Goal: Task Accomplishment & Management: Use online tool/utility

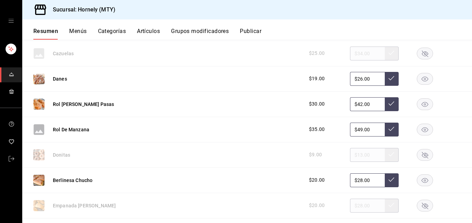
scroll to position [208, 0]
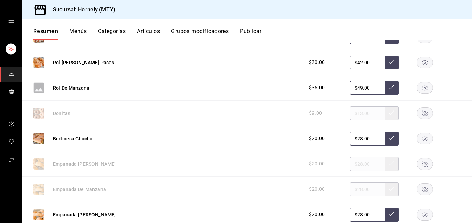
click at [354, 63] on rect "button" at bounding box center [425, 62] width 16 height 11
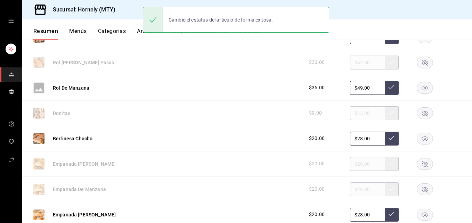
click at [354, 87] on icon "button" at bounding box center [424, 87] width 7 height 5
click at [354, 115] on rect "button" at bounding box center [425, 112] width 16 height 11
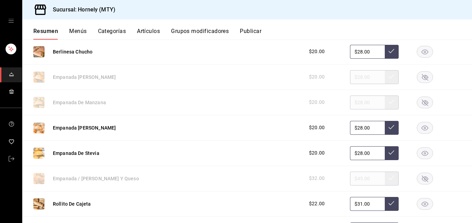
scroll to position [313, 0]
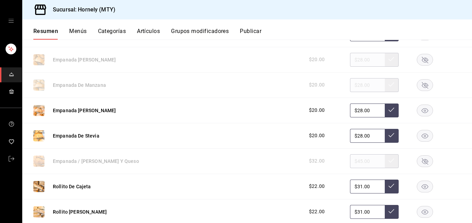
click at [354, 59] on rect "button" at bounding box center [425, 59] width 16 height 11
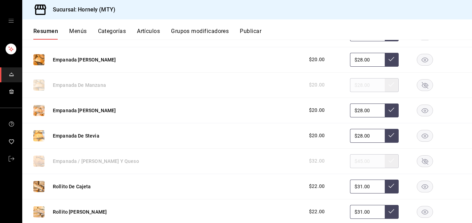
click at [354, 137] on rect "button" at bounding box center [425, 135] width 16 height 11
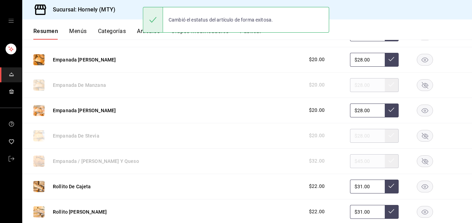
scroll to position [417, 0]
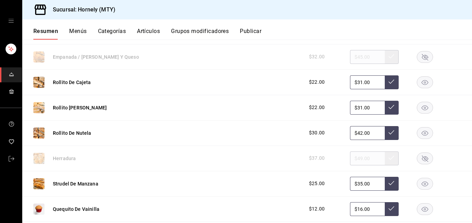
click at [354, 108] on rect "button" at bounding box center [425, 107] width 16 height 11
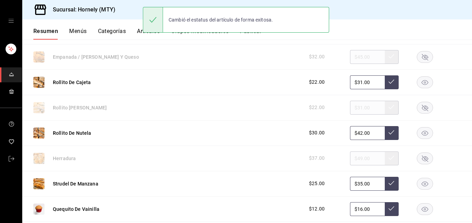
click at [354, 131] on rect "button" at bounding box center [425, 132] width 16 height 11
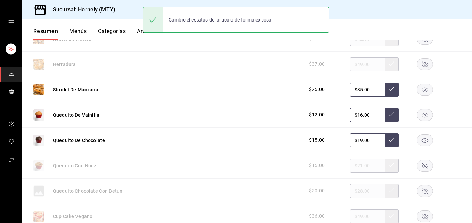
scroll to position [521, 0]
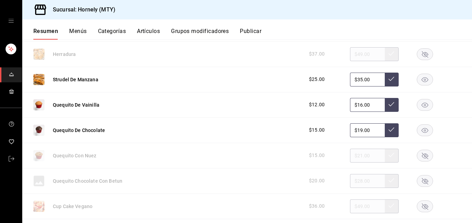
click at [354, 80] on rect "button" at bounding box center [425, 79] width 16 height 11
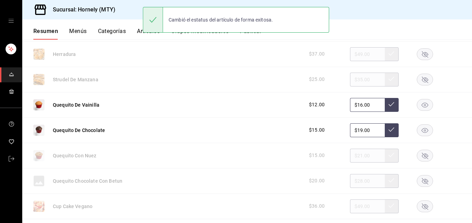
click at [354, 131] on rect "button" at bounding box center [425, 129] width 16 height 11
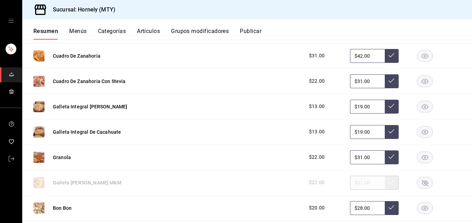
scroll to position [834, 0]
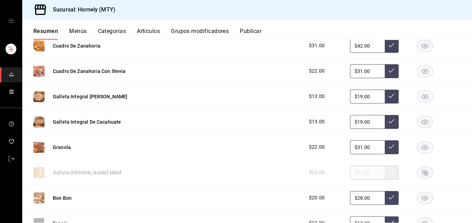
click at [354, 67] on rect "button" at bounding box center [425, 70] width 16 height 11
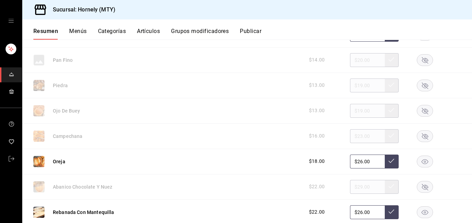
scroll to position [1042, 0]
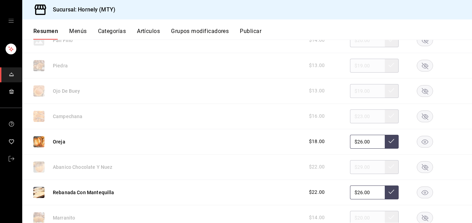
click at [354, 65] on icon "button" at bounding box center [425, 66] width 6 height 6
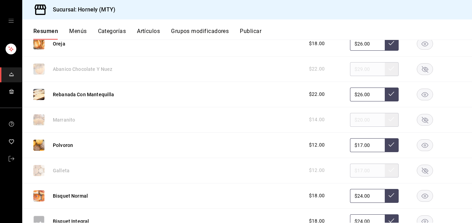
scroll to position [1146, 0]
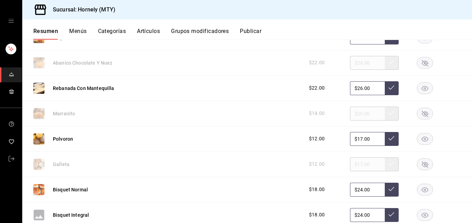
click at [354, 61] on icon "button" at bounding box center [425, 63] width 6 height 6
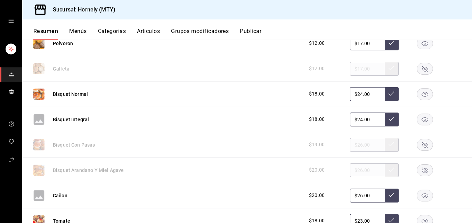
scroll to position [1250, 0]
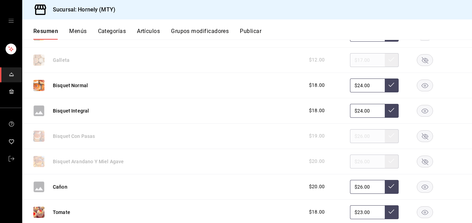
click at [354, 85] on icon "button" at bounding box center [424, 86] width 16 height 12
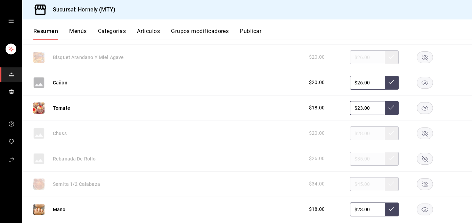
click at [354, 109] on rect "button" at bounding box center [425, 107] width 16 height 11
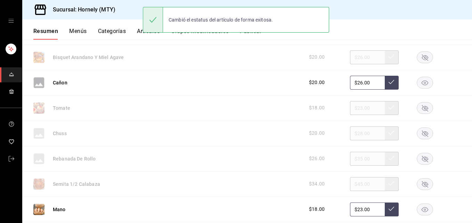
click at [354, 133] on icon "button" at bounding box center [424, 133] width 16 height 12
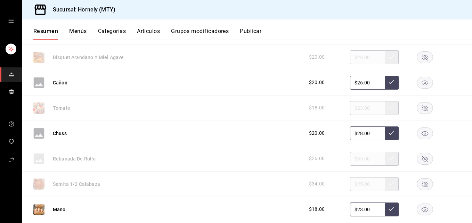
click at [354, 158] on rect "button" at bounding box center [425, 158] width 16 height 11
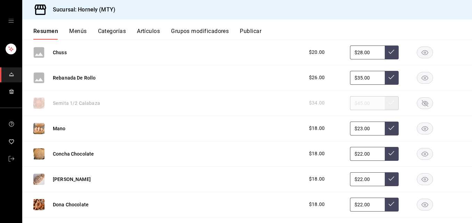
scroll to position [1459, 0]
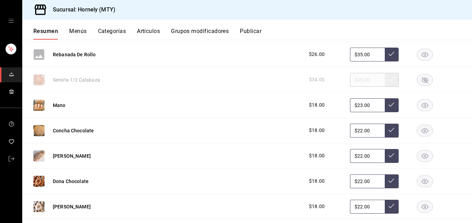
click at [354, 106] on rect "button" at bounding box center [425, 104] width 16 height 11
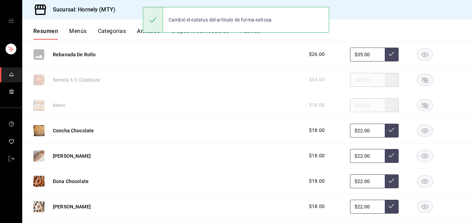
click at [354, 130] on rect "button" at bounding box center [425, 130] width 16 height 11
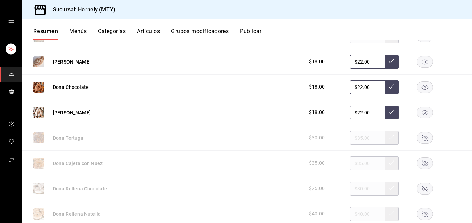
scroll to position [1563, 0]
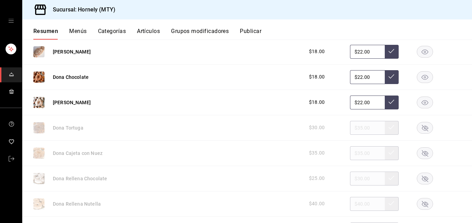
click at [354, 152] on rect "button" at bounding box center [425, 152] width 16 height 11
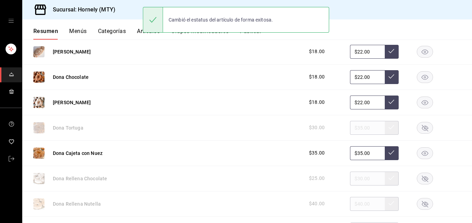
click at [354, 179] on rect "button" at bounding box center [425, 178] width 16 height 11
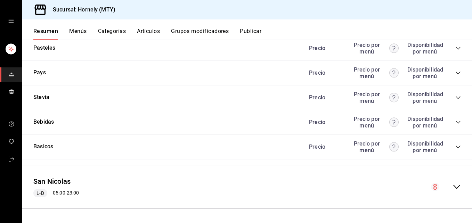
scroll to position [2182, 0]
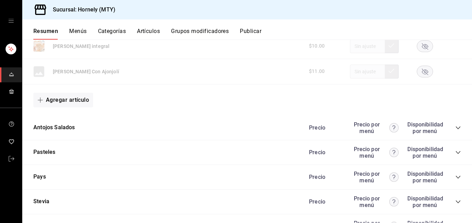
click at [354, 127] on icon "collapse-category-row" at bounding box center [458, 128] width 6 height 6
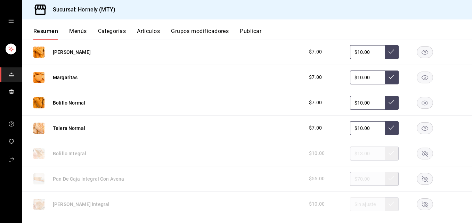
scroll to position [1924, 0]
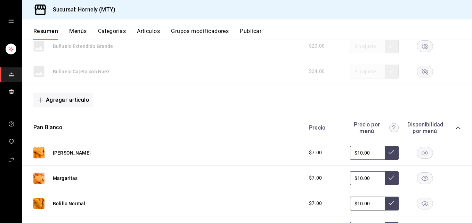
click at [251, 35] on button "Publicar" at bounding box center [251, 34] width 22 height 12
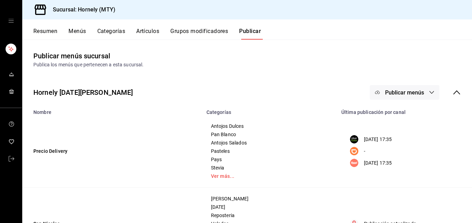
click at [354, 93] on span "Publicar menús" at bounding box center [404, 92] width 39 height 7
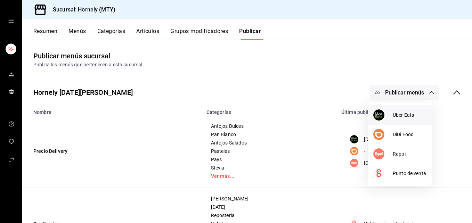
click at [354, 113] on img at bounding box center [378, 114] width 11 height 11
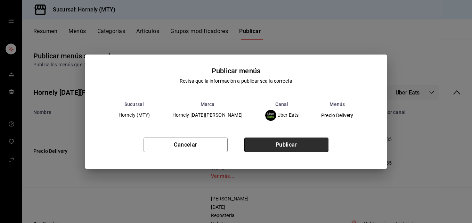
click at [314, 144] on button "Publicar" at bounding box center [286, 145] width 84 height 15
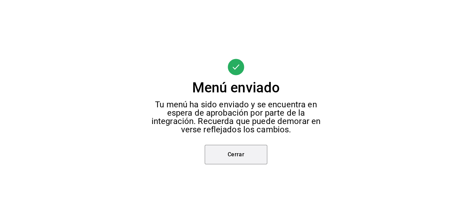
click at [251, 157] on button "Cerrar" at bounding box center [236, 154] width 63 height 19
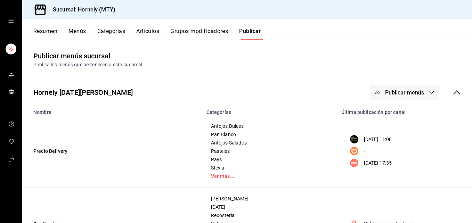
click at [354, 91] on button "Publicar menús" at bounding box center [404, 92] width 69 height 15
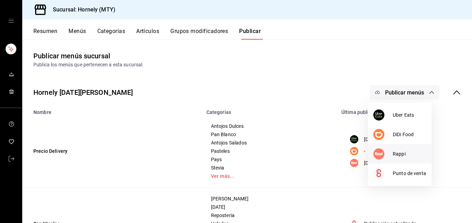
click at [354, 155] on div at bounding box center [382, 153] width 19 height 11
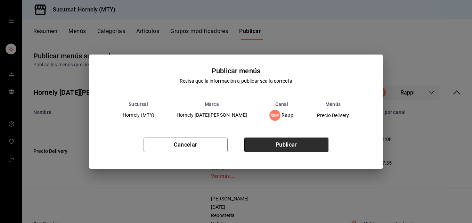
click at [270, 146] on button "Publicar" at bounding box center [286, 145] width 84 height 15
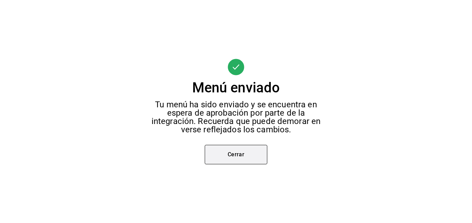
click at [256, 161] on button "Cerrar" at bounding box center [236, 154] width 63 height 19
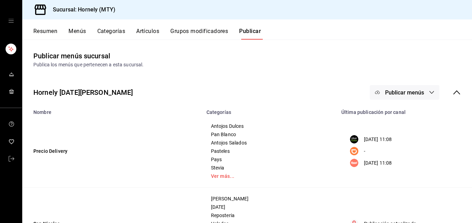
click at [354, 91] on icon "button" at bounding box center [432, 93] width 6 height 6
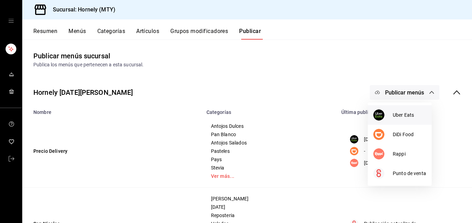
click at [354, 117] on span "Uber Eats" at bounding box center [409, 114] width 33 height 7
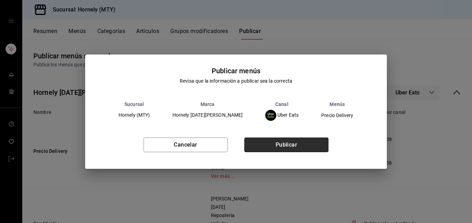
click at [322, 143] on button "Publicar" at bounding box center [286, 145] width 84 height 15
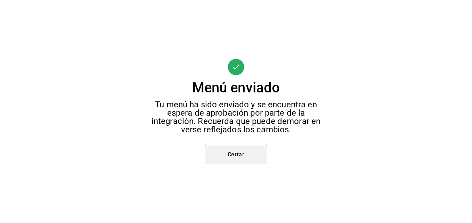
click at [251, 153] on button "Cerrar" at bounding box center [236, 154] width 63 height 19
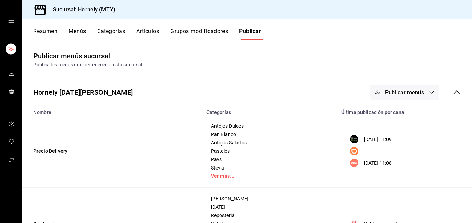
click at [44, 33] on button "Resumen" at bounding box center [45, 34] width 24 height 12
